Goal: Obtain resource: Download file/media

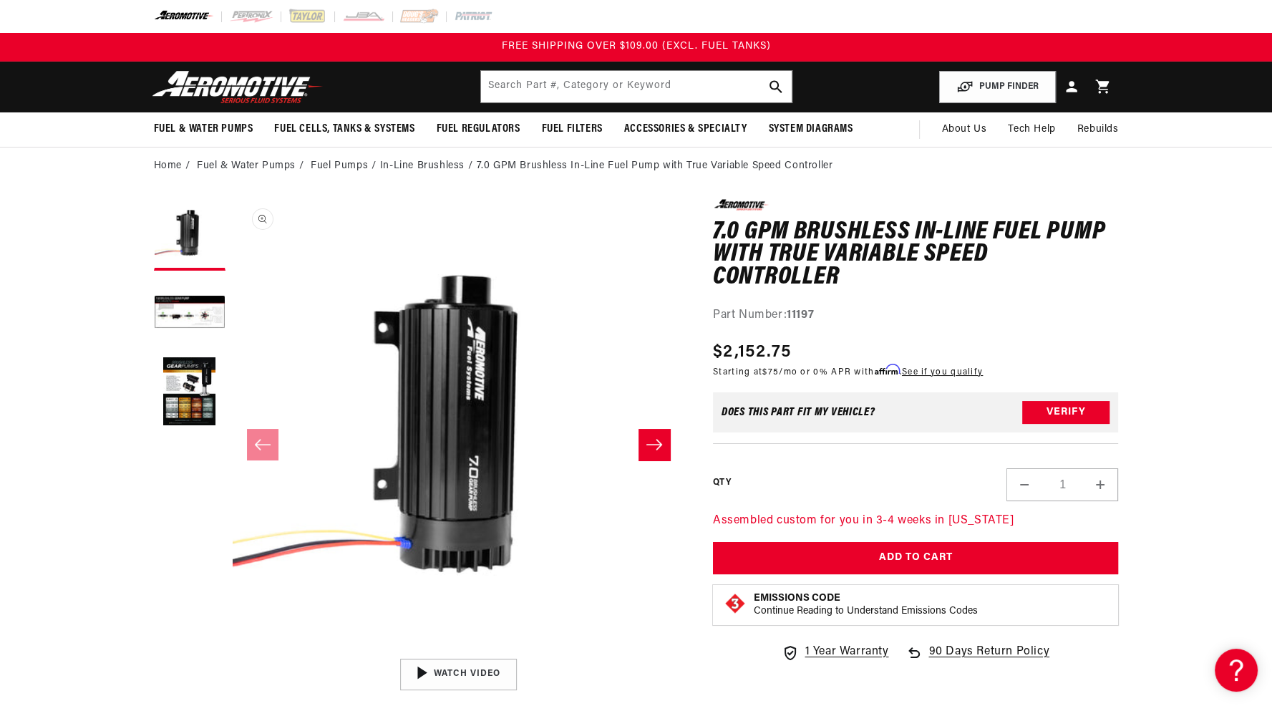
drag, startPoint x: 195, startPoint y: 389, endPoint x: 260, endPoint y: 321, distance: 94.2
click at [228, 319] on media-gallery "Skip to product information Open media 1 in modal Open media 2 in modal Open me…" at bounding box center [419, 444] width 530 height 490
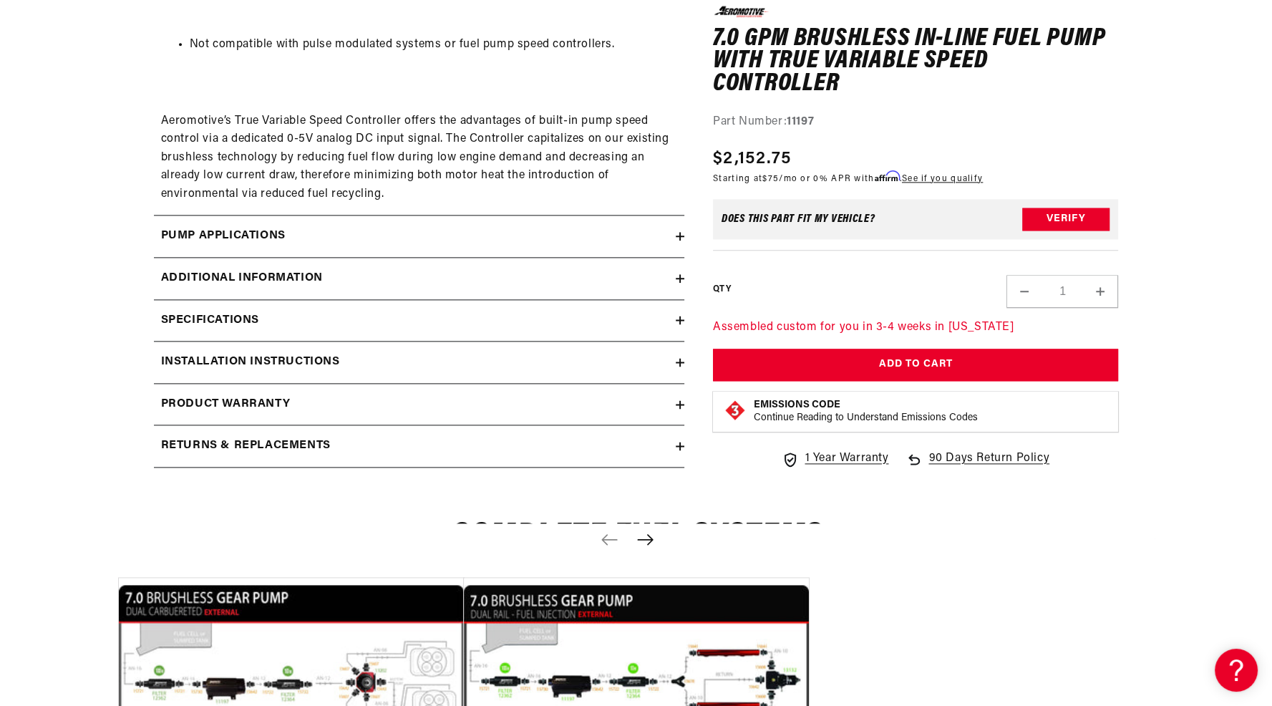
scroll to position [2076, 0]
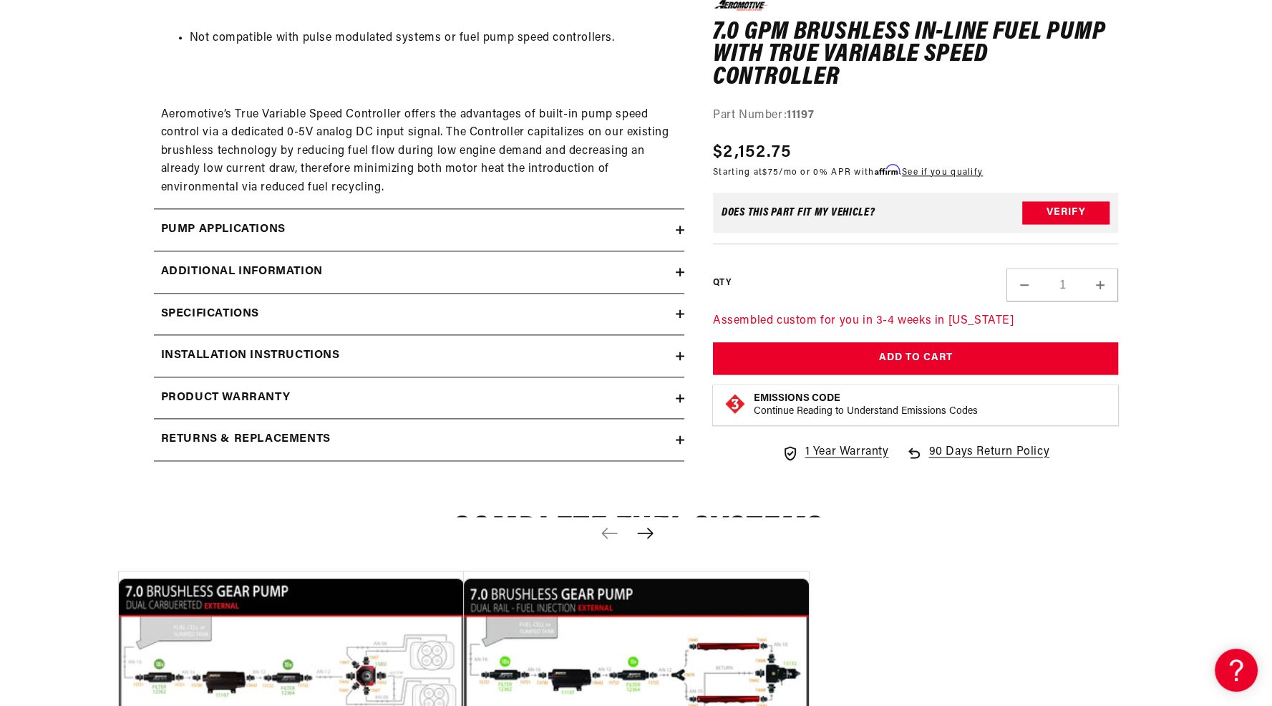
click at [523, 351] on div "Installation Instructions" at bounding box center [415, 355] width 522 height 19
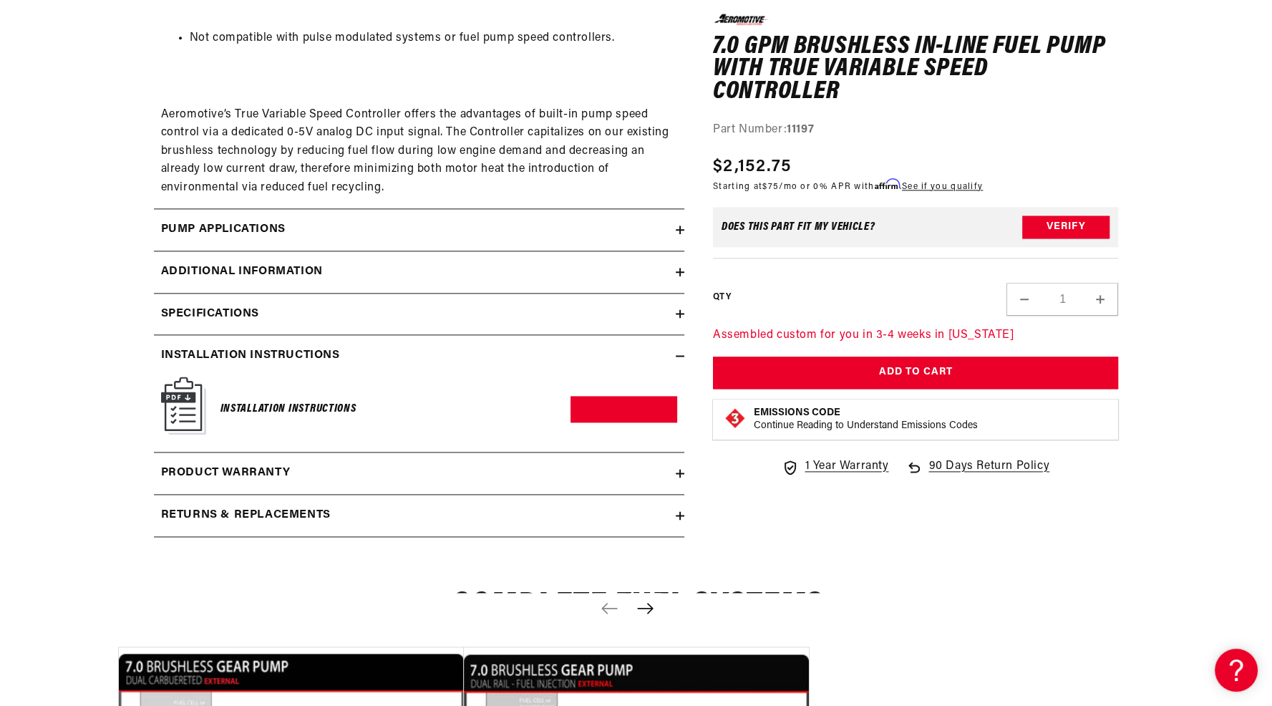
click at [311, 407] on h6 "Installation Instructions" at bounding box center [288, 408] width 136 height 19
click at [613, 398] on link "Download PDF" at bounding box center [624, 409] width 107 height 26
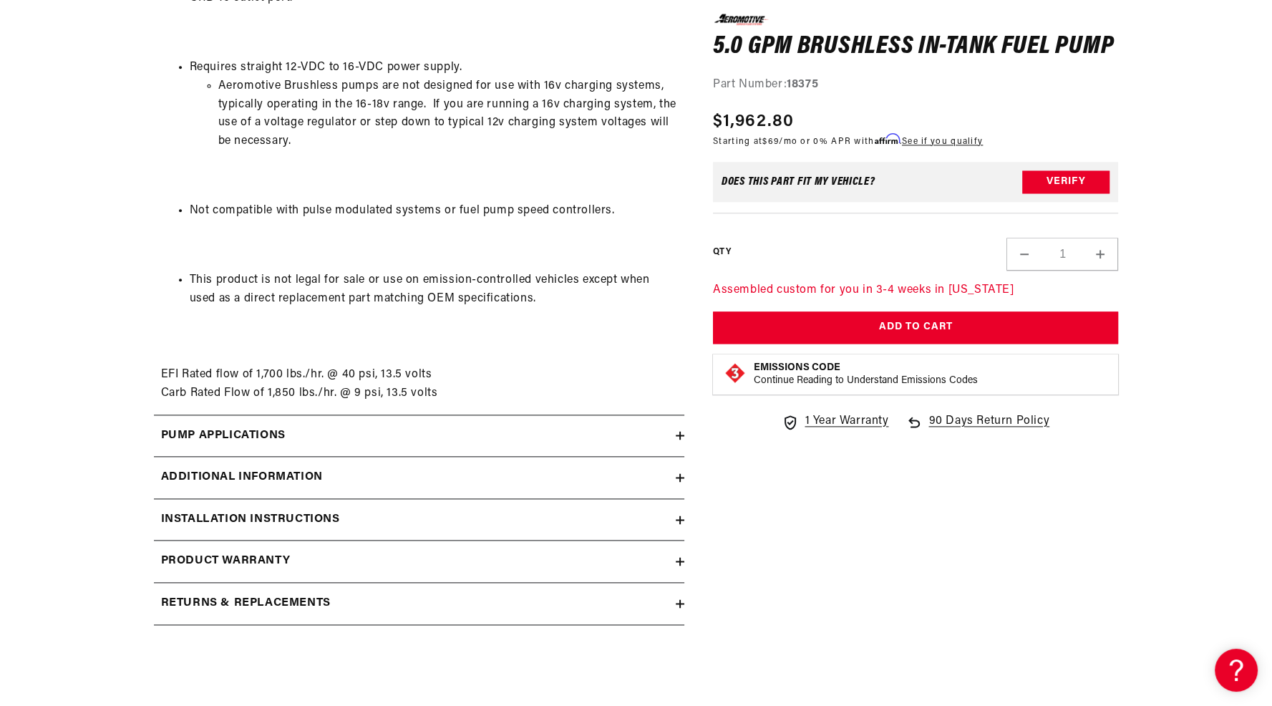
scroll to position [2004, 0]
click at [444, 509] on div "Installation Instructions" at bounding box center [415, 518] width 522 height 19
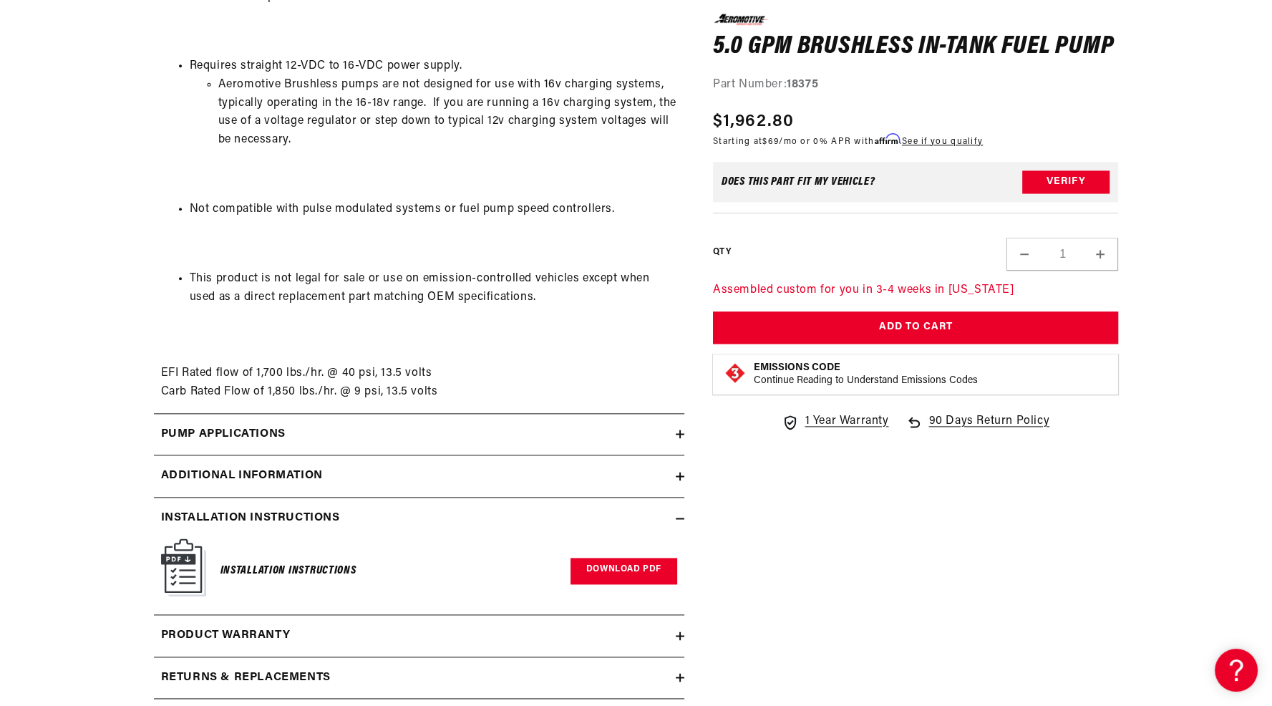
click at [621, 571] on link "Download PDF" at bounding box center [624, 571] width 107 height 26
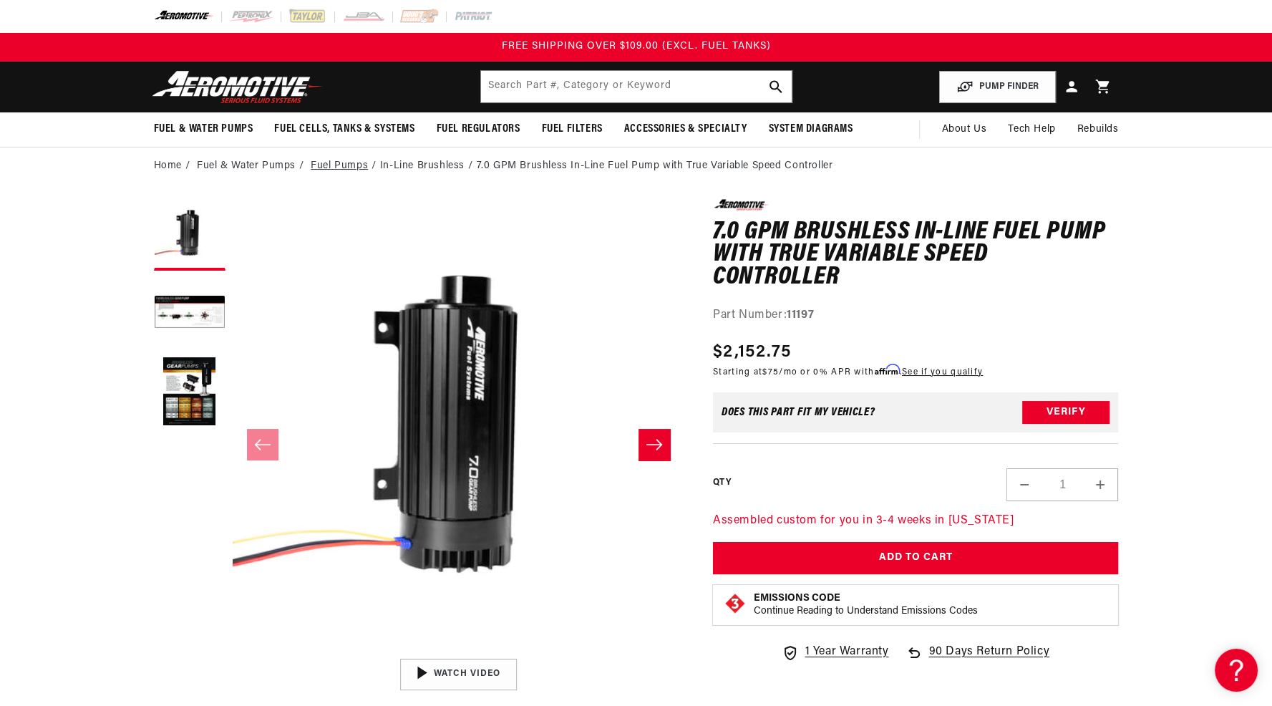
click at [338, 167] on link "Fuel Pumps" at bounding box center [339, 166] width 57 height 16
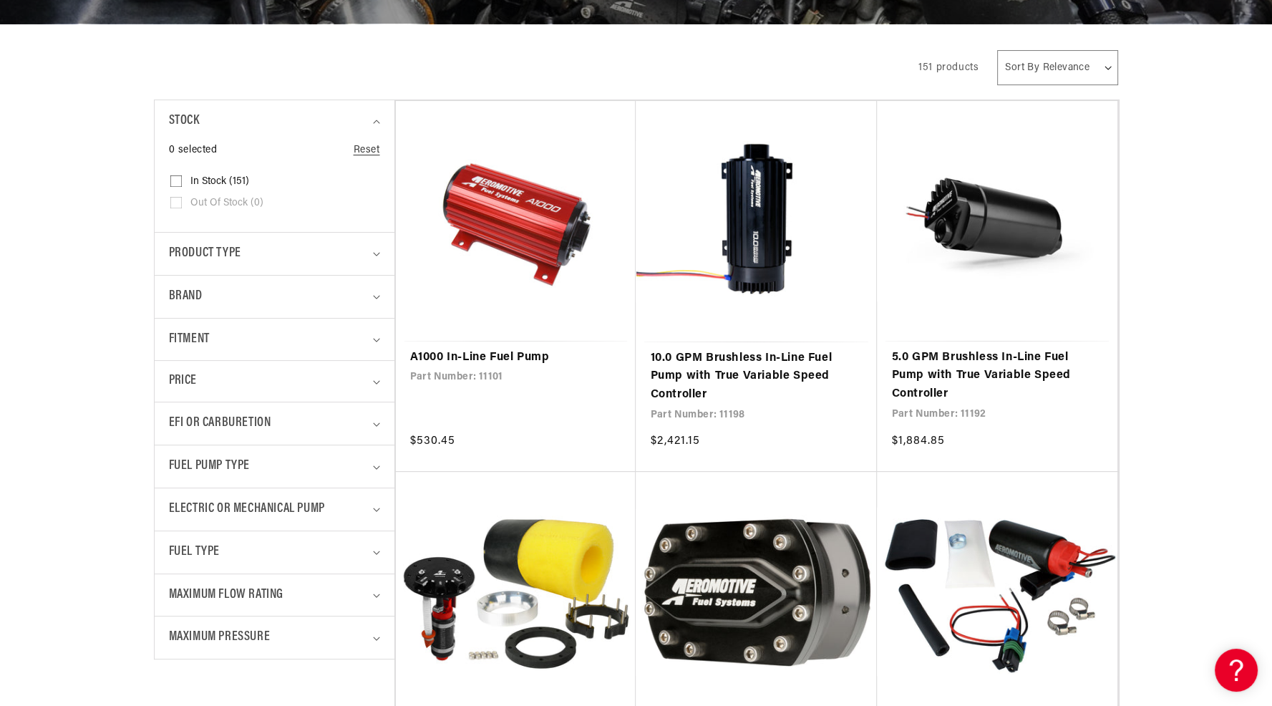
scroll to position [286, 0]
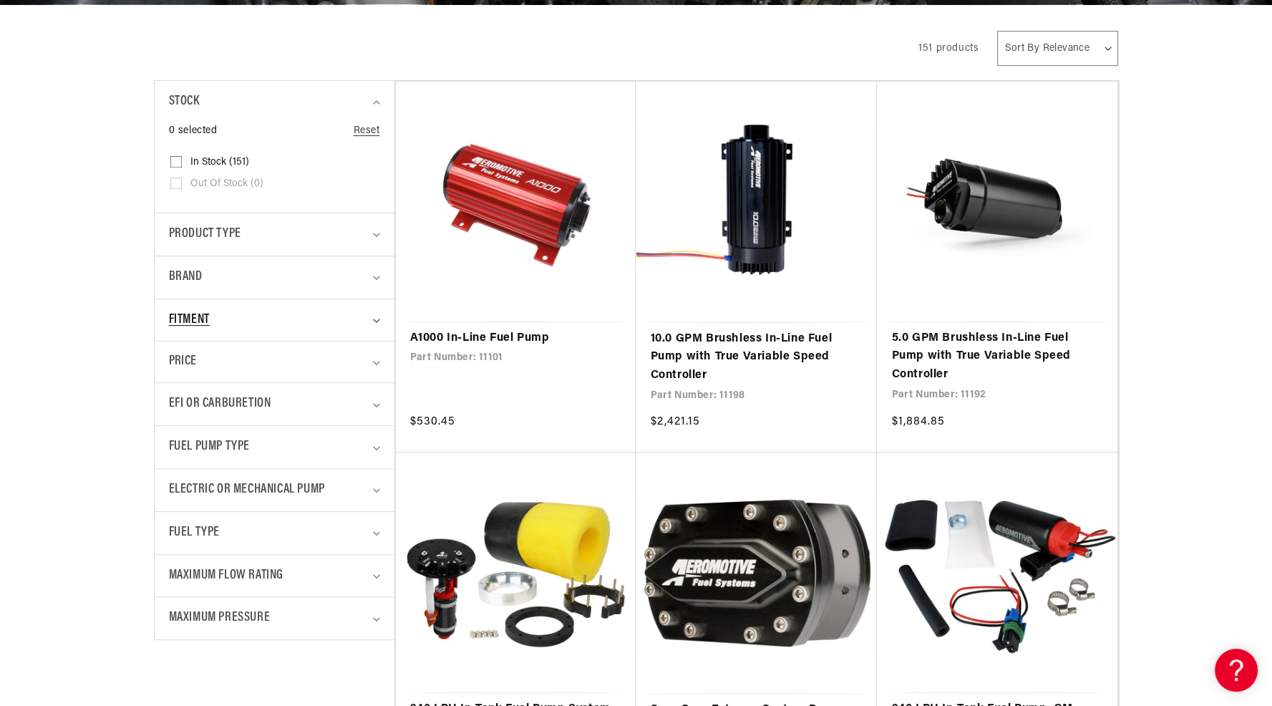
click at [372, 313] on summary "Fitment" at bounding box center [274, 320] width 211 height 42
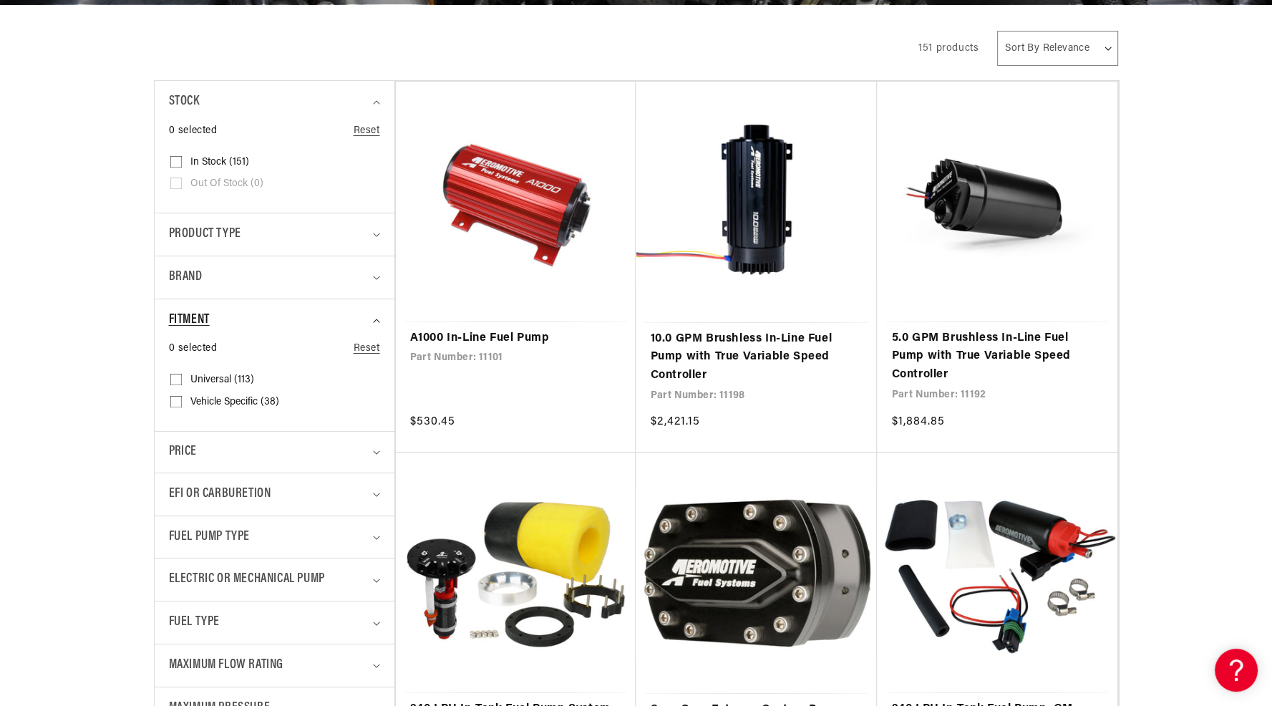
click at [378, 316] on summary "Fitment" at bounding box center [274, 320] width 211 height 42
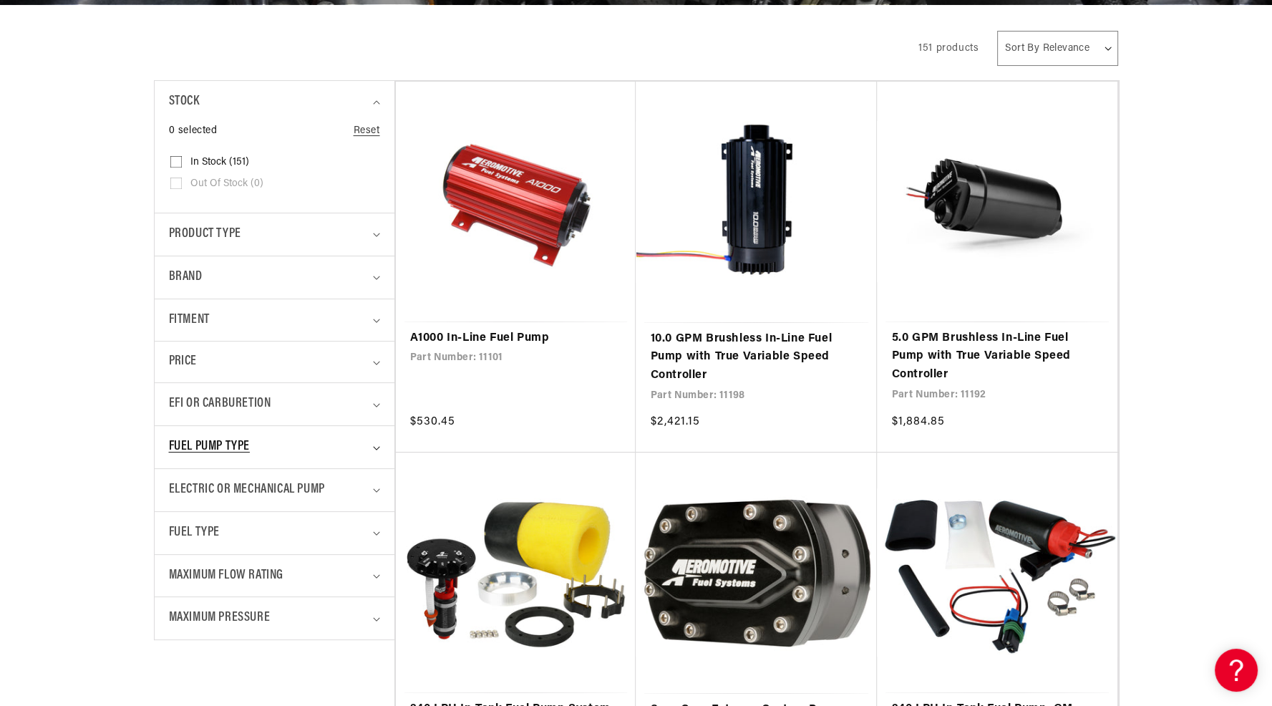
click at [379, 452] on summary "Fuel Pump Type" at bounding box center [274, 447] width 211 height 42
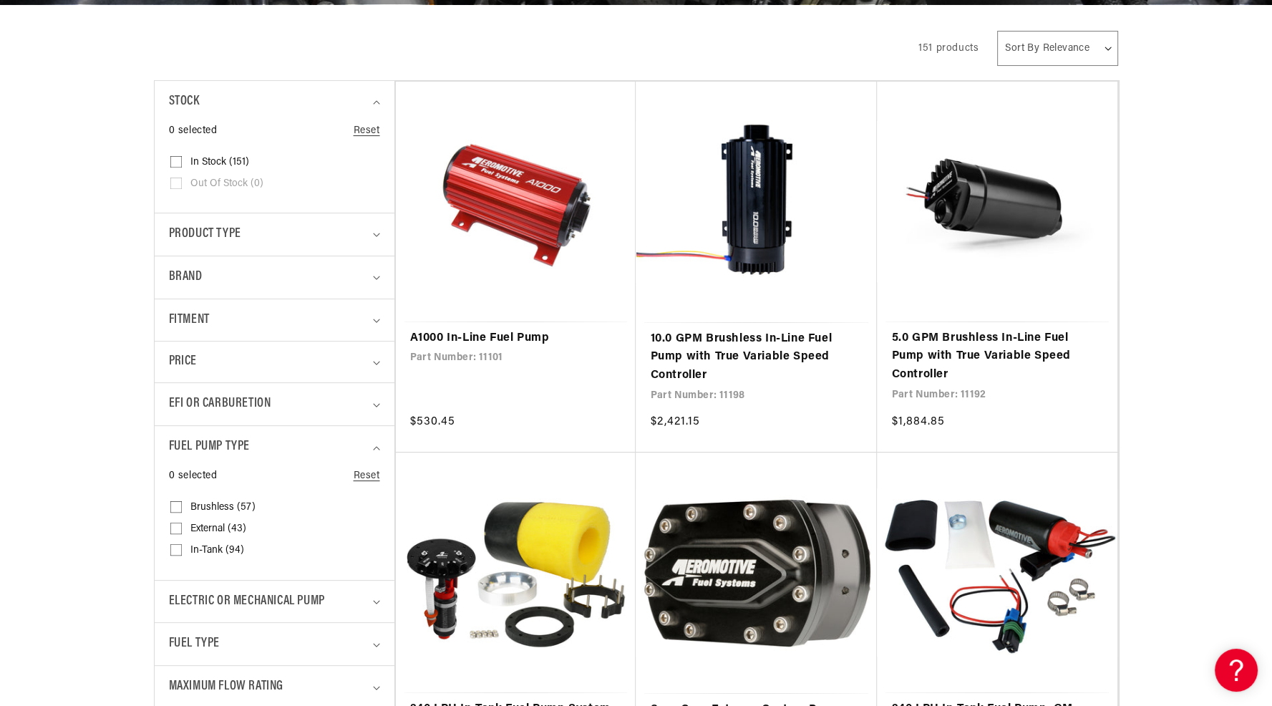
click at [176, 551] on input "In-Tank (94) In-Tank (94 products)" at bounding box center [175, 552] width 11 height 11
checkbox input "true"
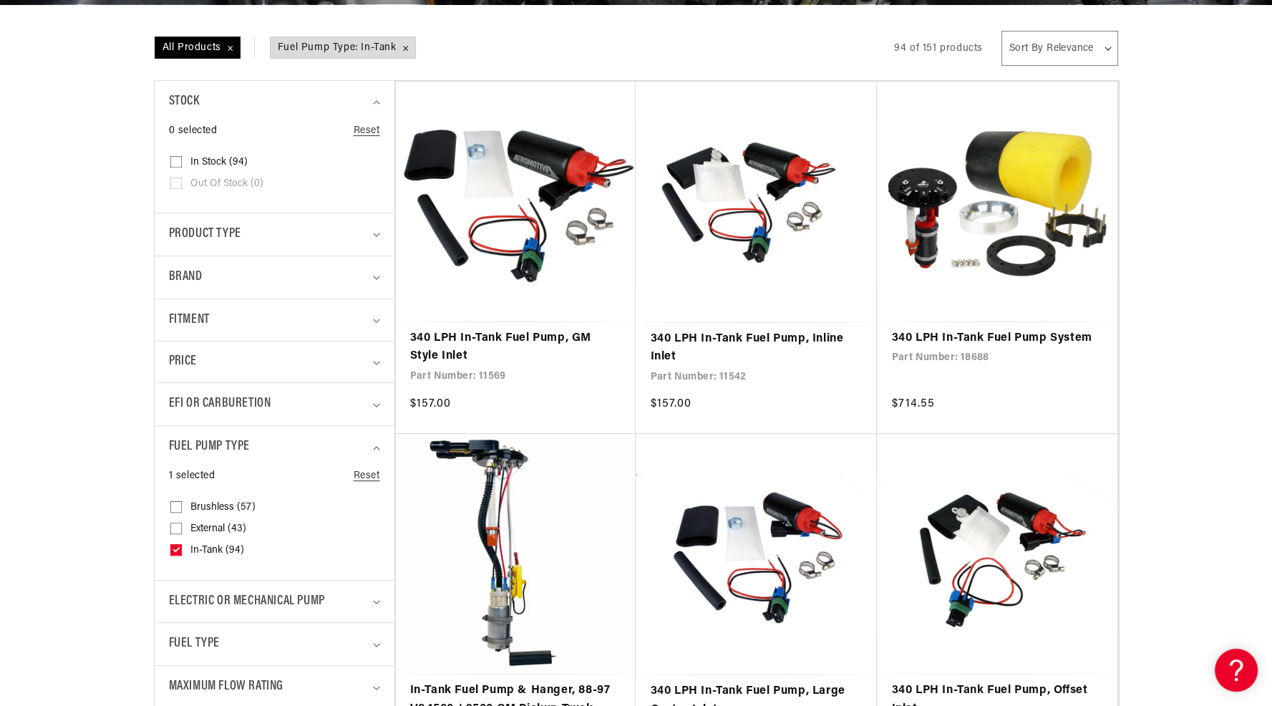
click at [177, 504] on input "Brushless (57) Brushless (57 products)" at bounding box center [175, 509] width 11 height 11
checkbox input "true"
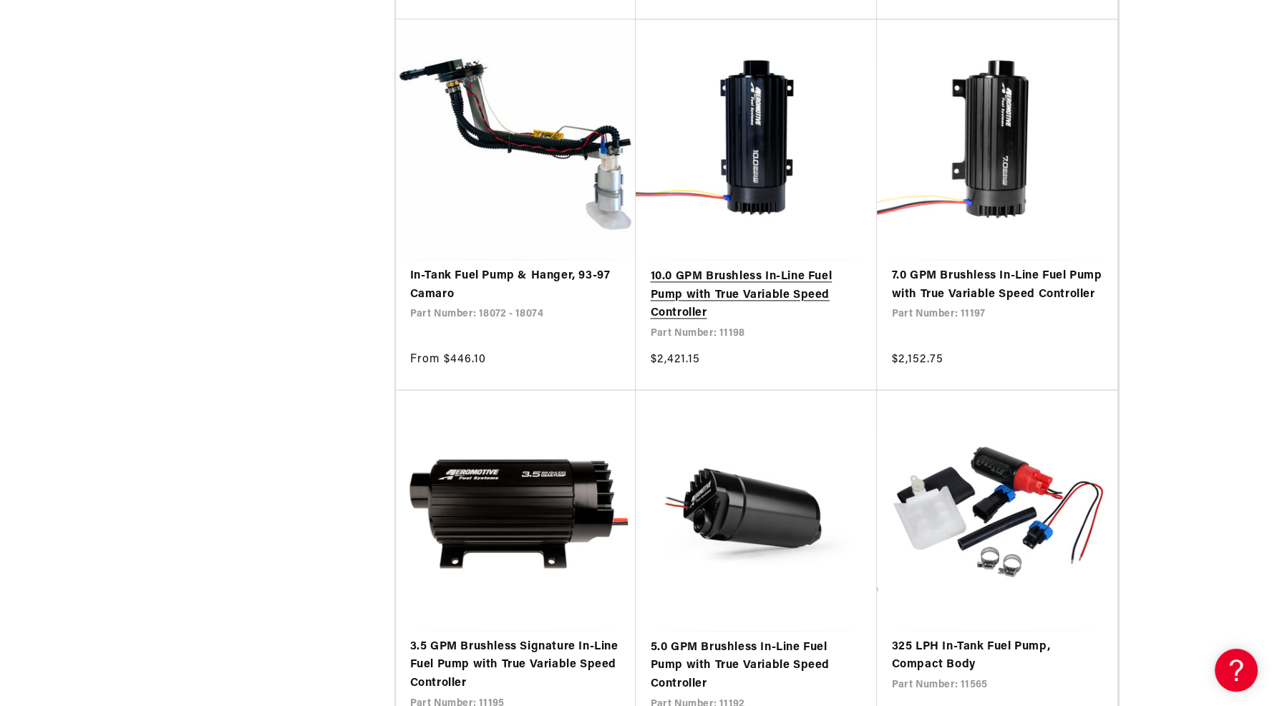
scroll to position [2362, 0]
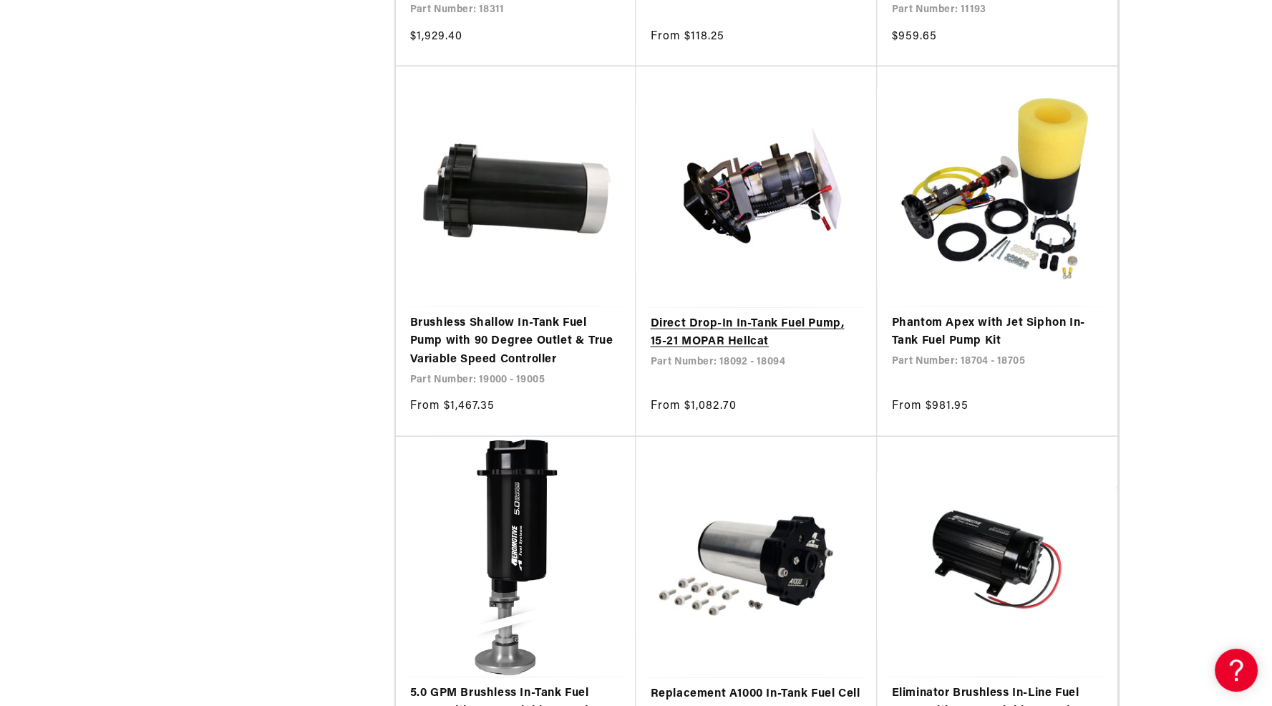
scroll to position [4152, 0]
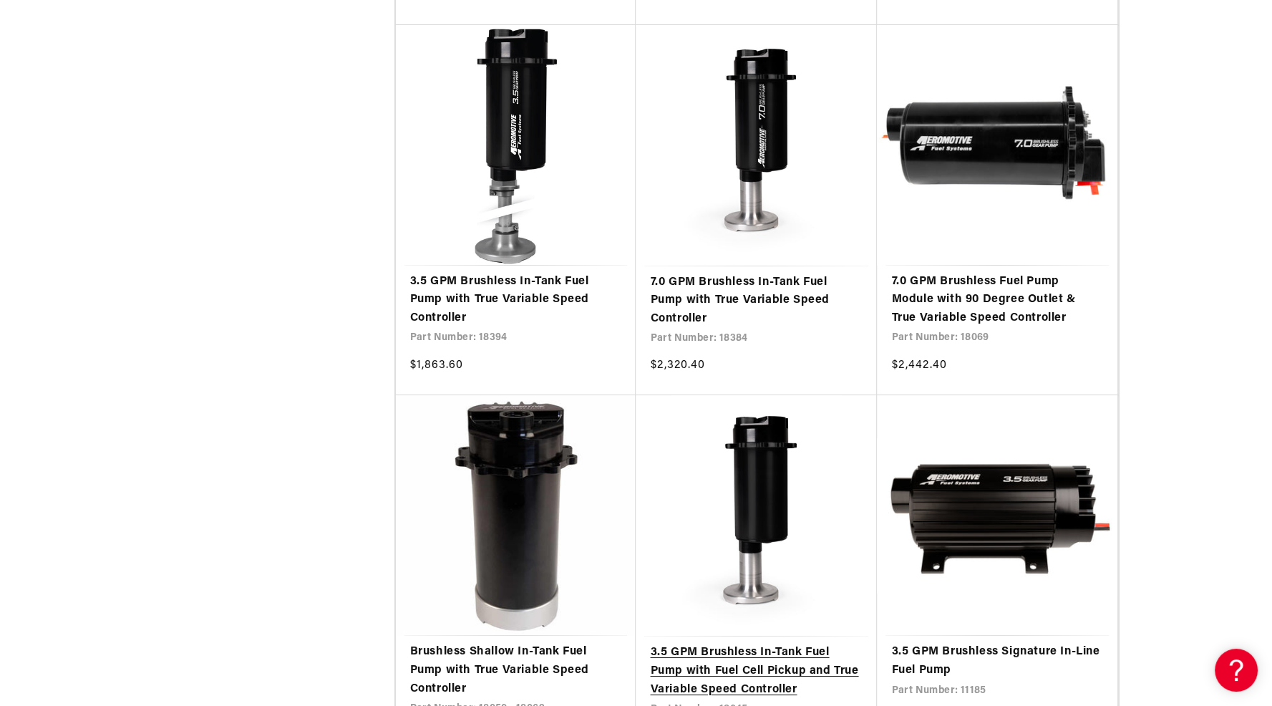
scroll to position [6156, 0]
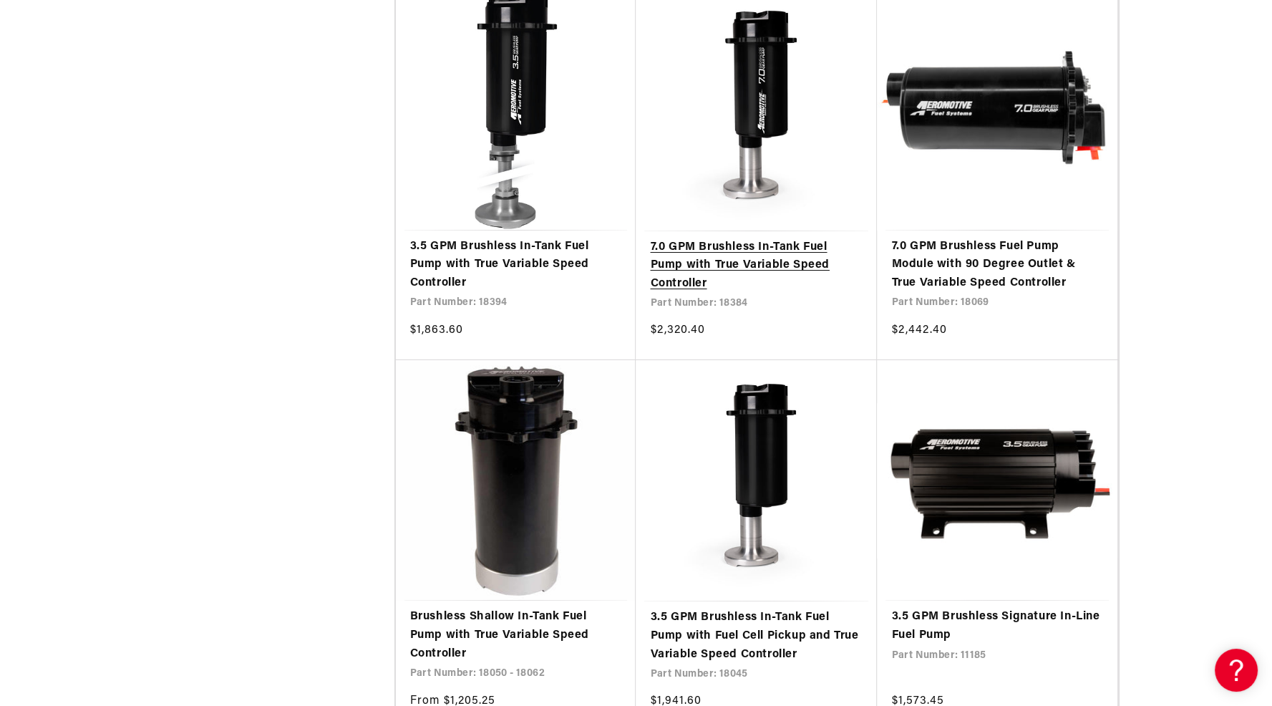
click at [752, 260] on link "7.0 GPM Brushless In-Tank Fuel Pump with True Variable Speed Controller" at bounding box center [756, 265] width 213 height 55
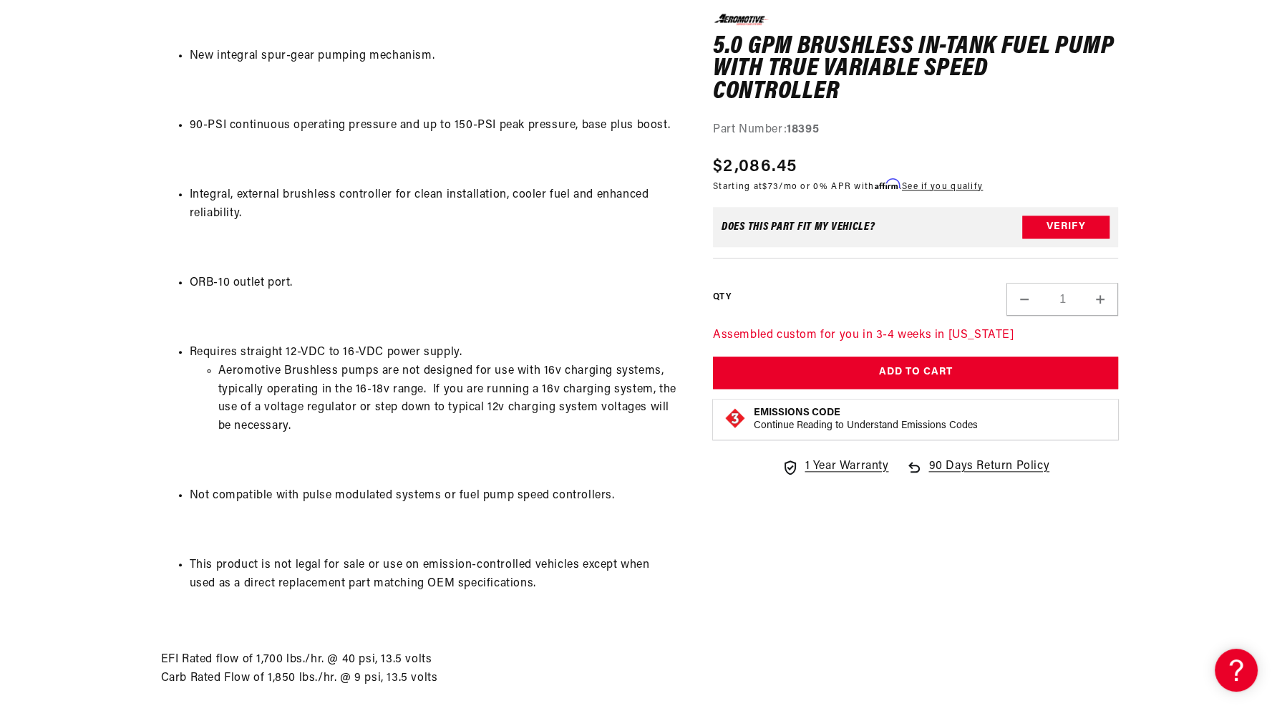
scroll to position [2219, 0]
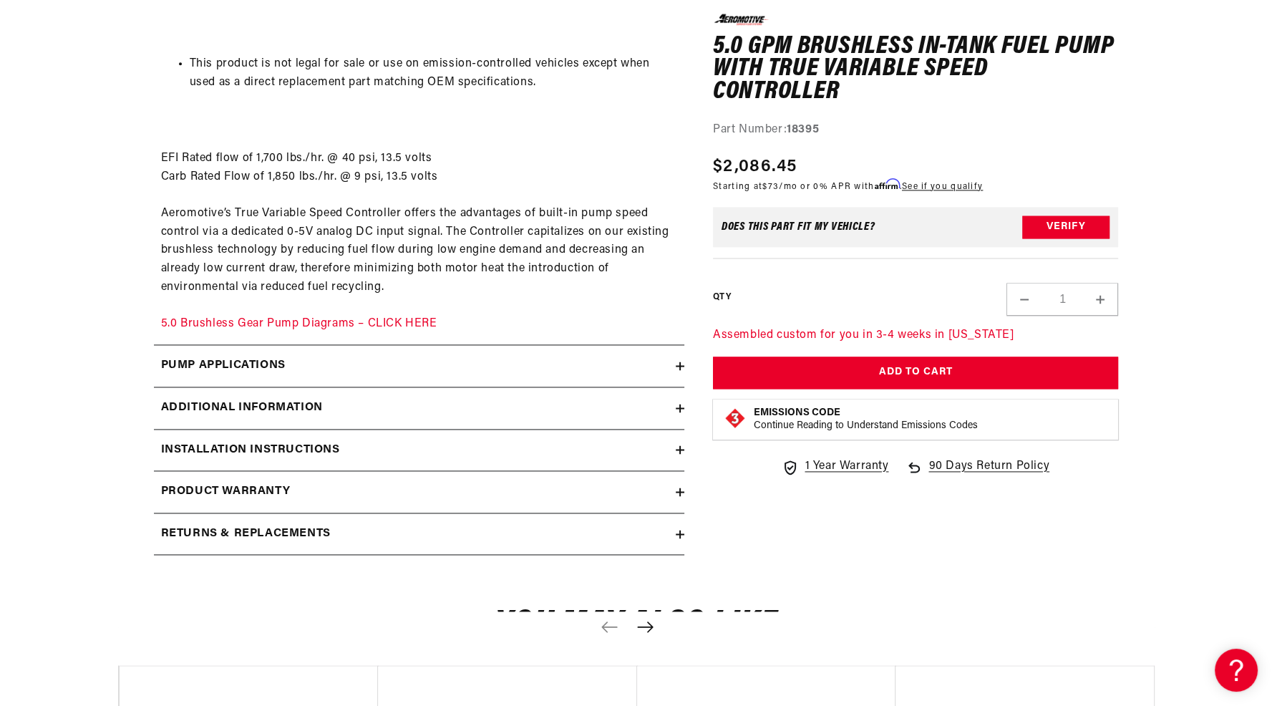
click at [668, 444] on div "Installation Instructions" at bounding box center [415, 450] width 522 height 19
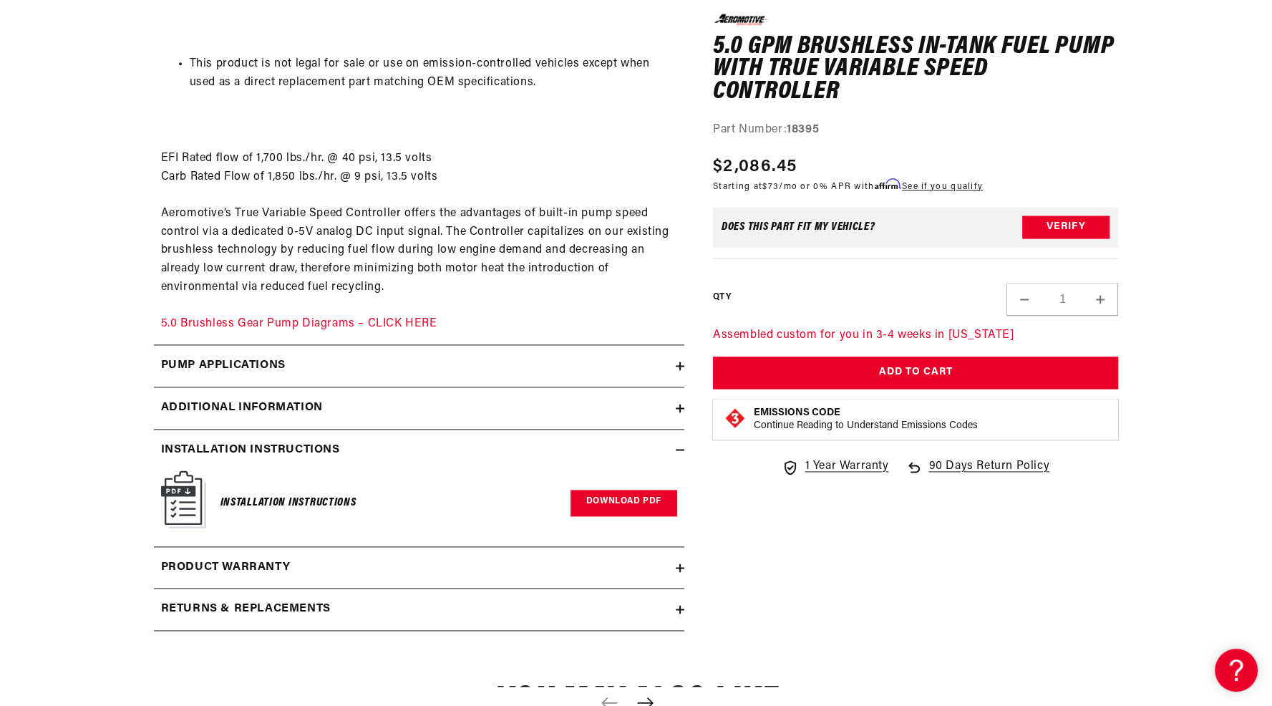
click at [635, 506] on link "Download PDF" at bounding box center [624, 503] width 107 height 26
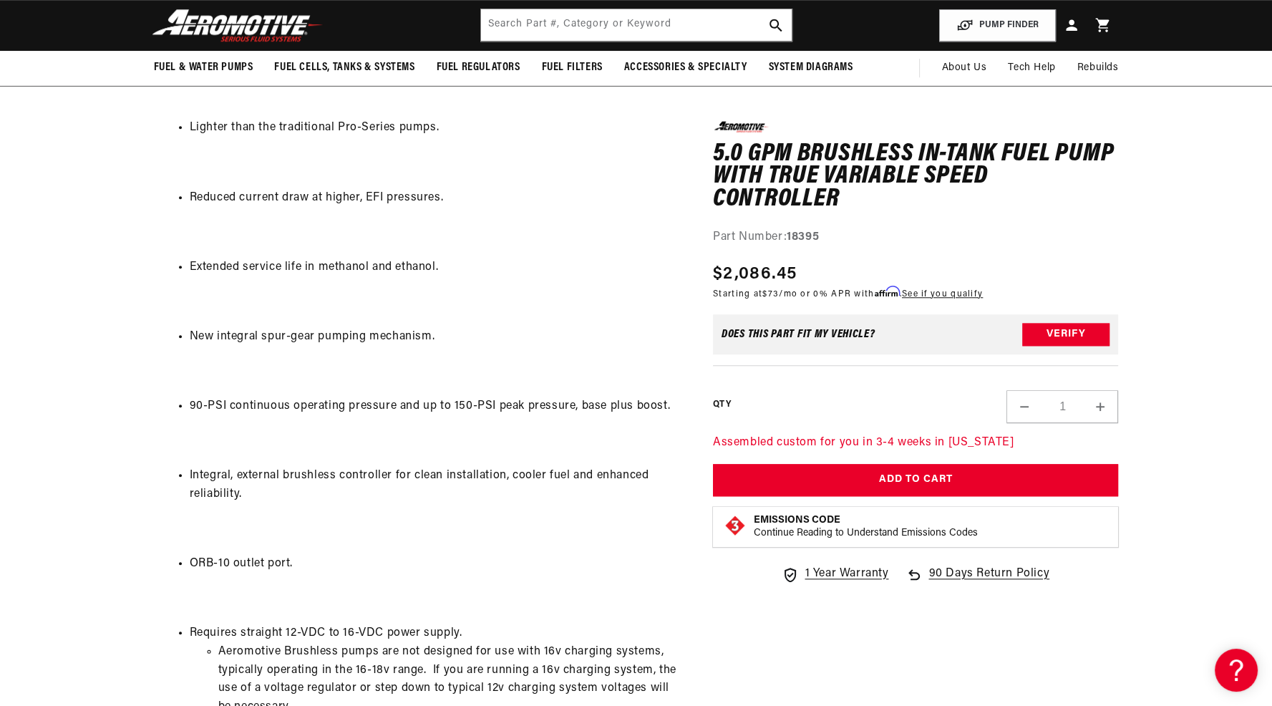
scroll to position [1432, 0]
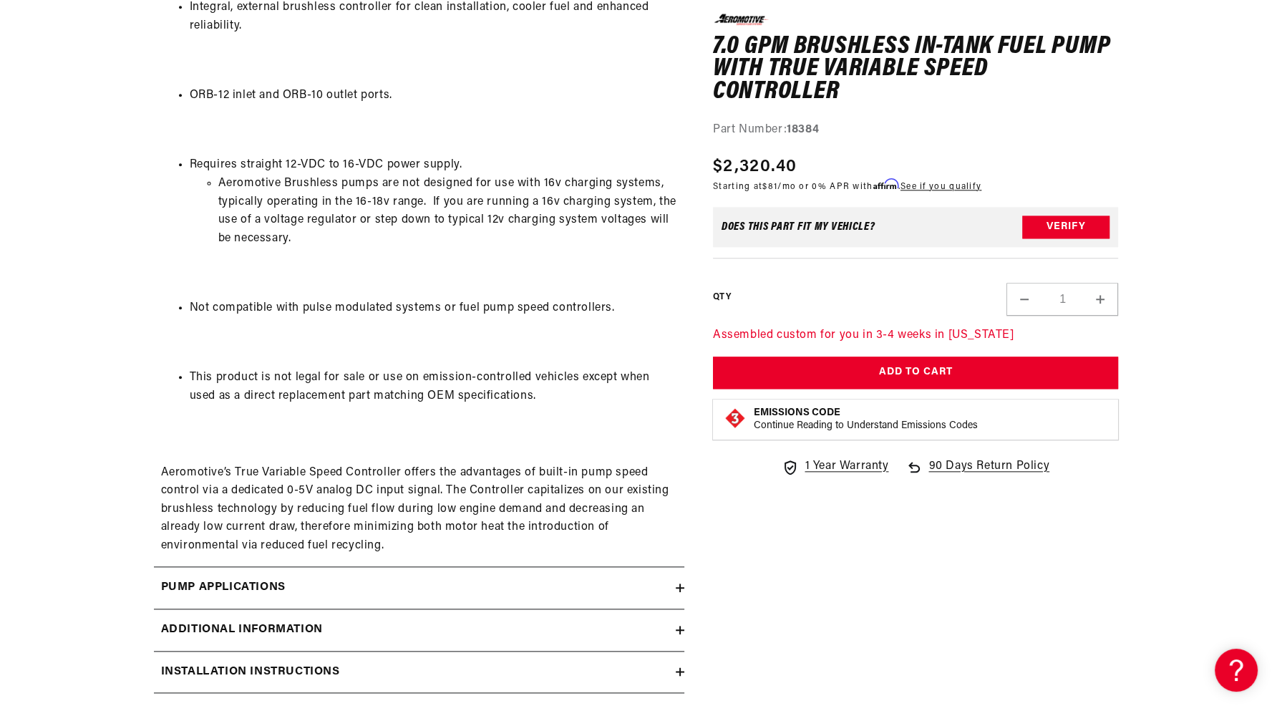
scroll to position [2076, 0]
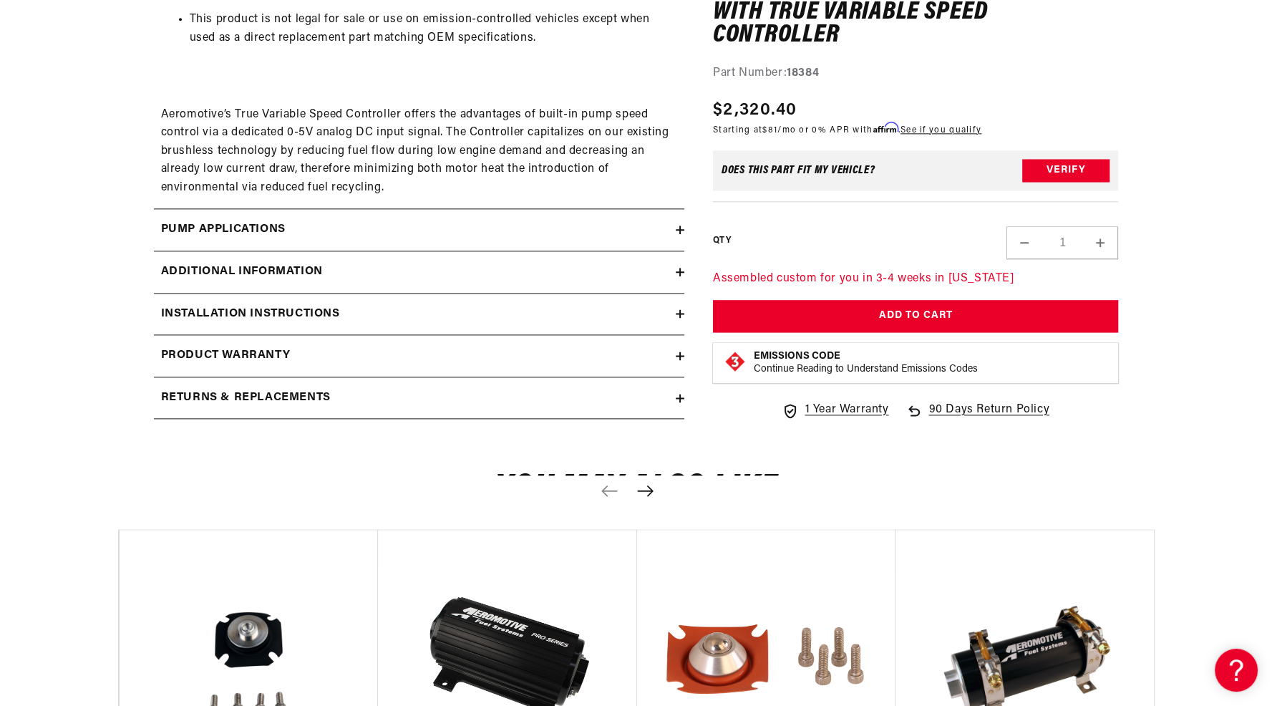
click at [680, 315] on icon at bounding box center [680, 313] width 0 height 9
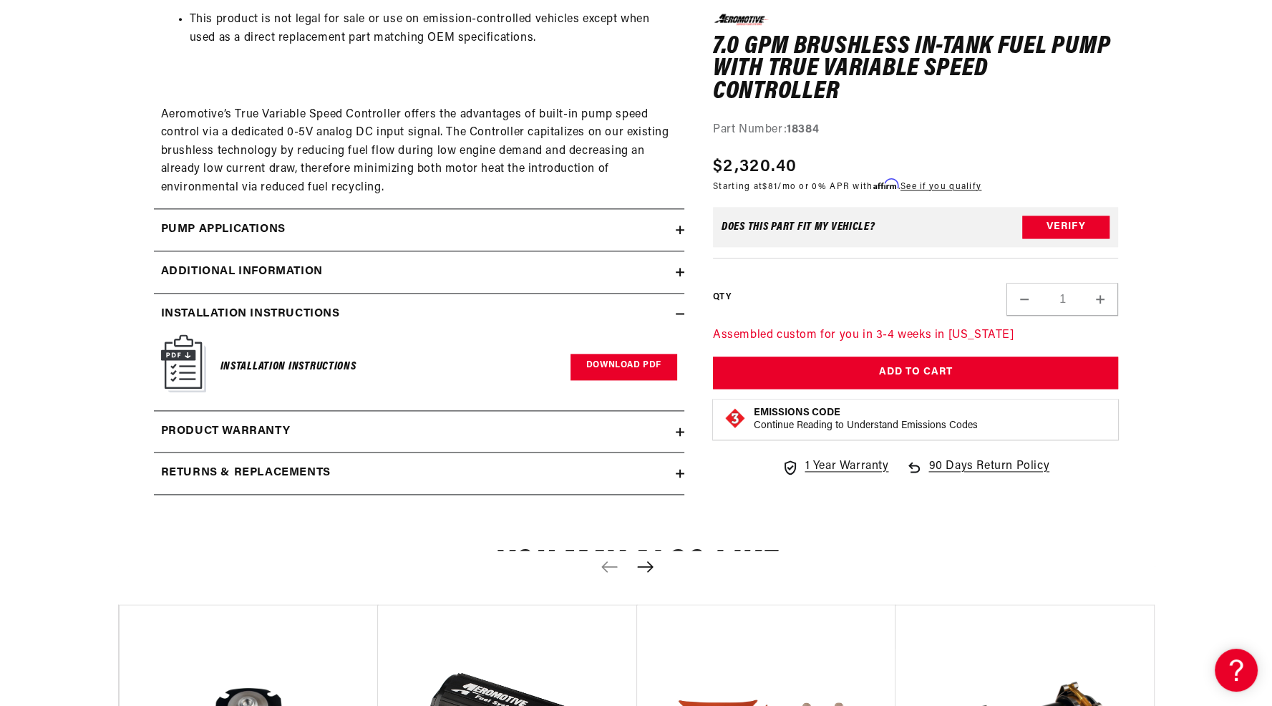
click at [632, 364] on link "Download PDF" at bounding box center [624, 367] width 107 height 26
